Goal: Task Accomplishment & Management: Manage account settings

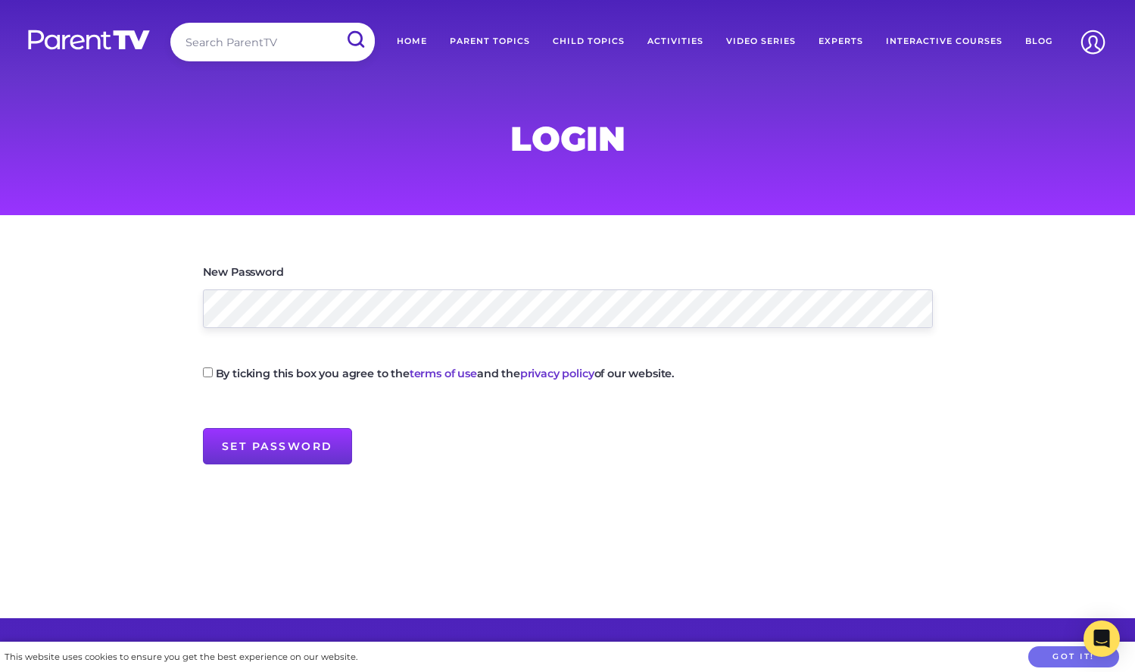
click at [205, 373] on input "By ticking this box you agree to the terms of use and the privacy policy of our…" at bounding box center [208, 372] width 10 height 10
checkbox input "true"
click at [238, 448] on input "Set Password" at bounding box center [277, 446] width 149 height 36
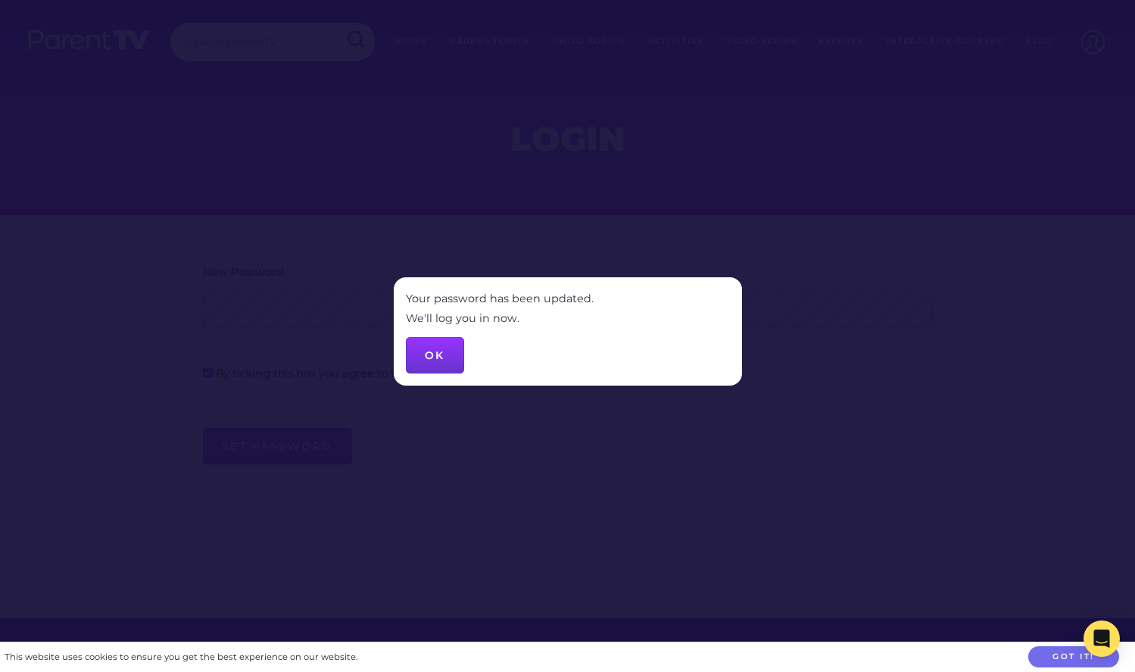
click at [442, 363] on button "OK" at bounding box center [435, 355] width 58 height 36
click at [437, 357] on button "OK" at bounding box center [435, 355] width 58 height 36
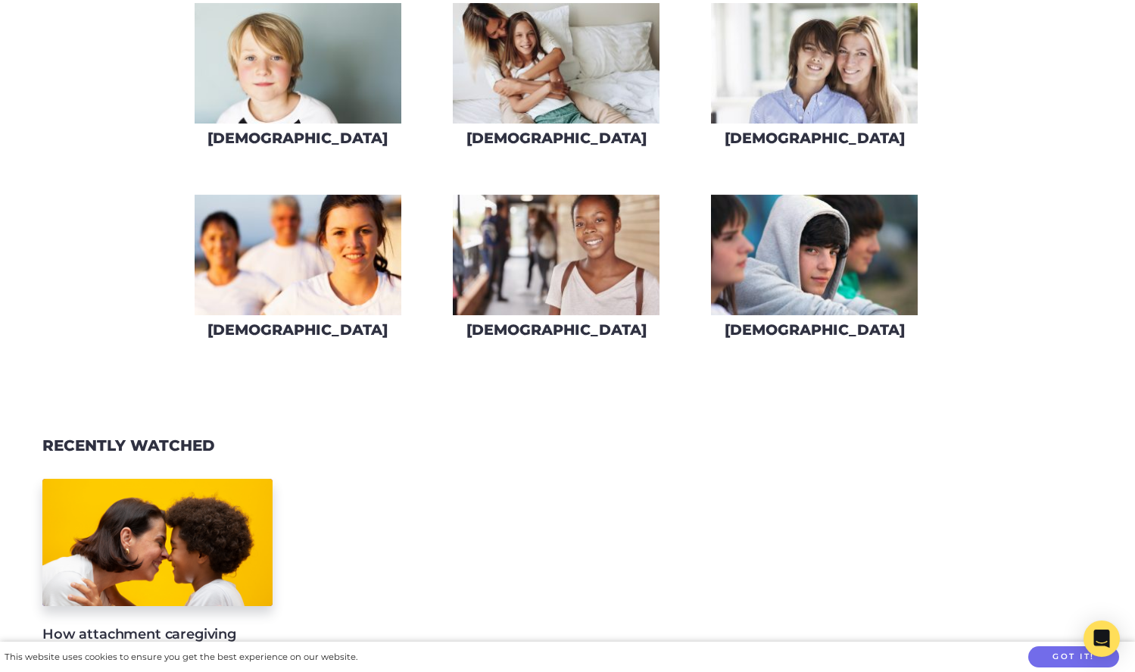
scroll to position [1302, 0]
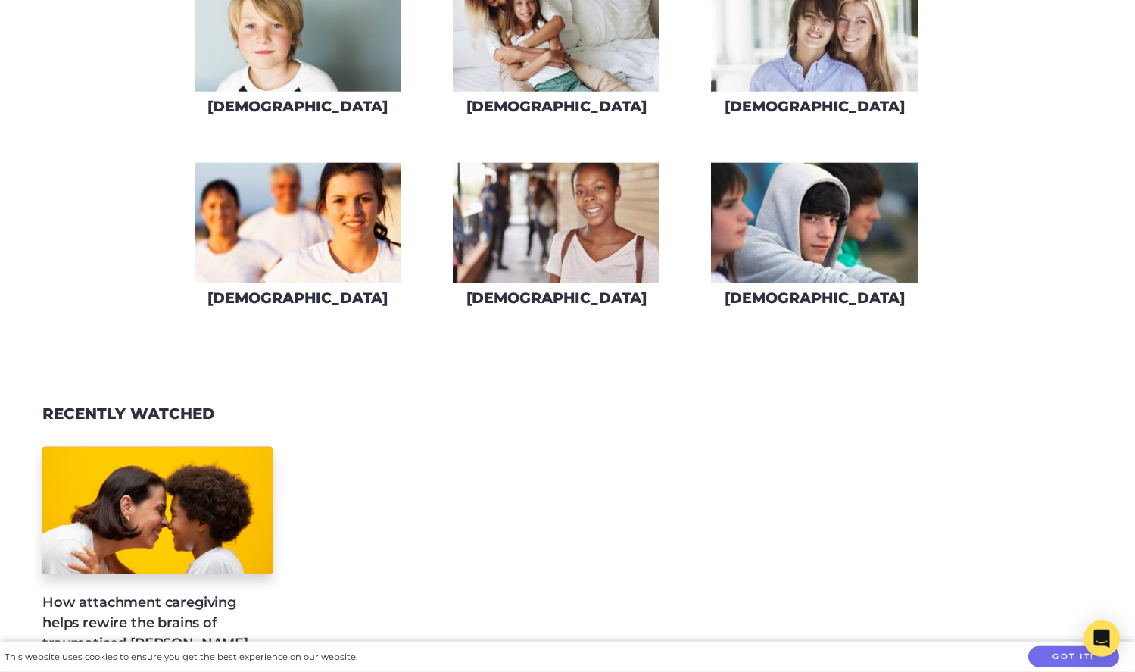
click at [820, 39] on img at bounding box center [814, 31] width 207 height 120
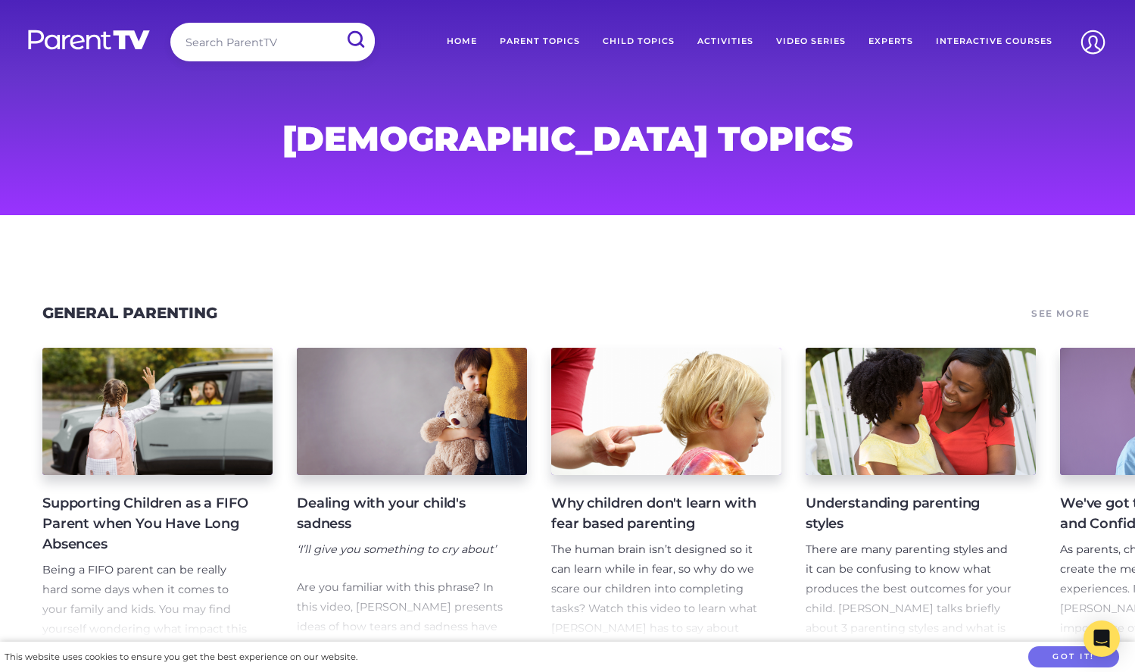
scroll to position [1102, 0]
